Goal: Navigation & Orientation: Find specific page/section

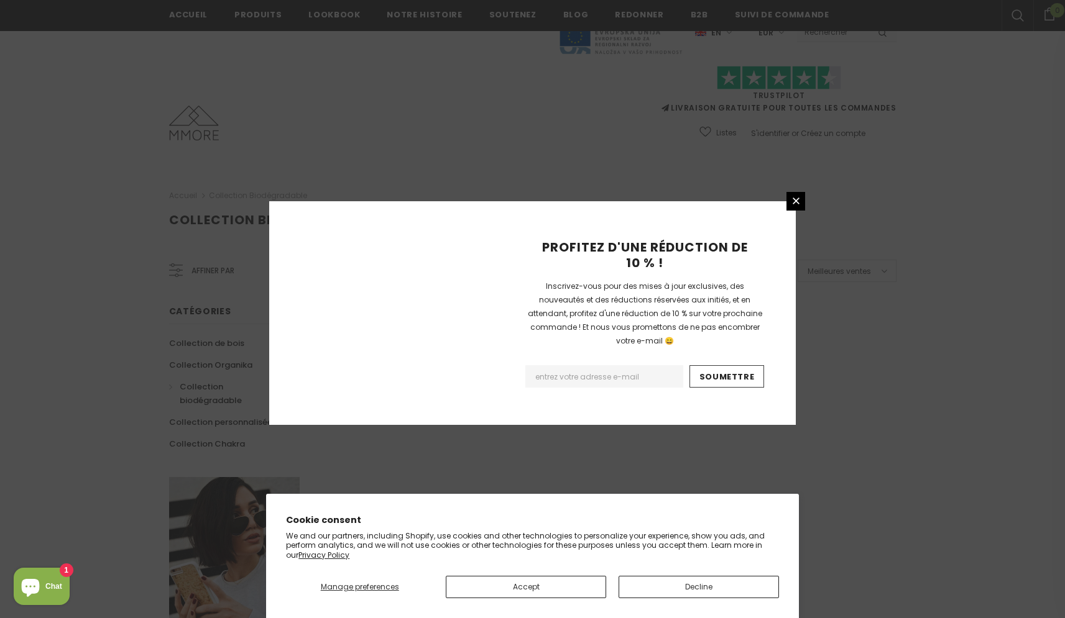
scroll to position [686, 0]
